Goal: Find specific page/section: Find specific page/section

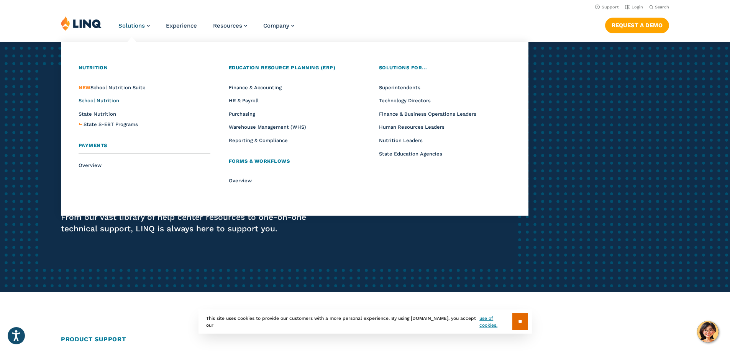
click at [98, 101] on span "School Nutrition" at bounding box center [99, 101] width 41 height 6
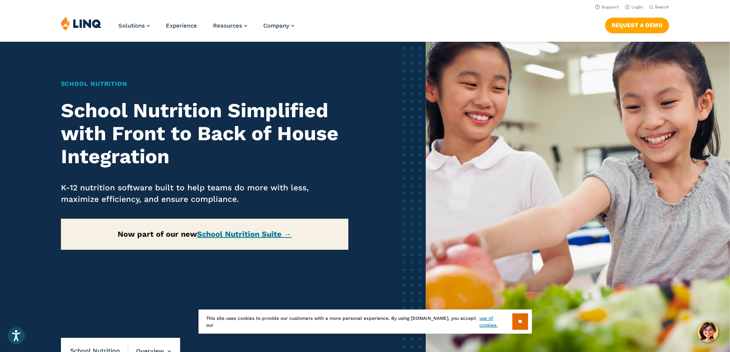
scroll to position [38, 0]
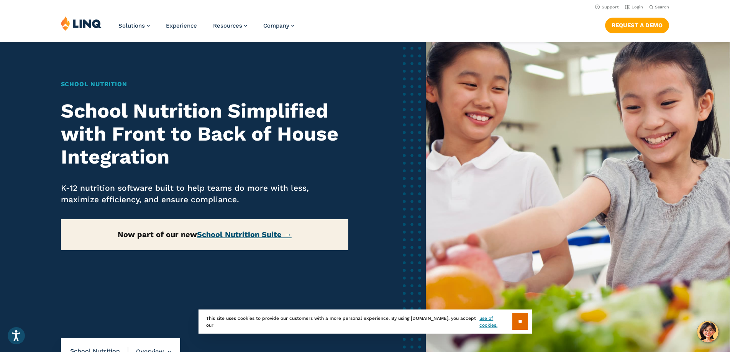
click at [233, 237] on link "School Nutrition Suite →" at bounding box center [244, 234] width 95 height 9
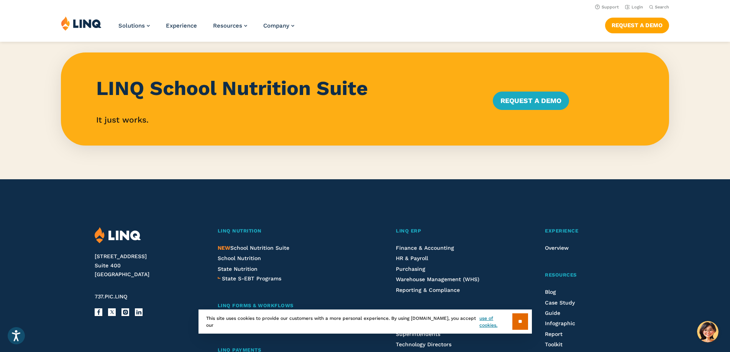
scroll to position [728, 0]
